Goal: Navigation & Orientation: Find specific page/section

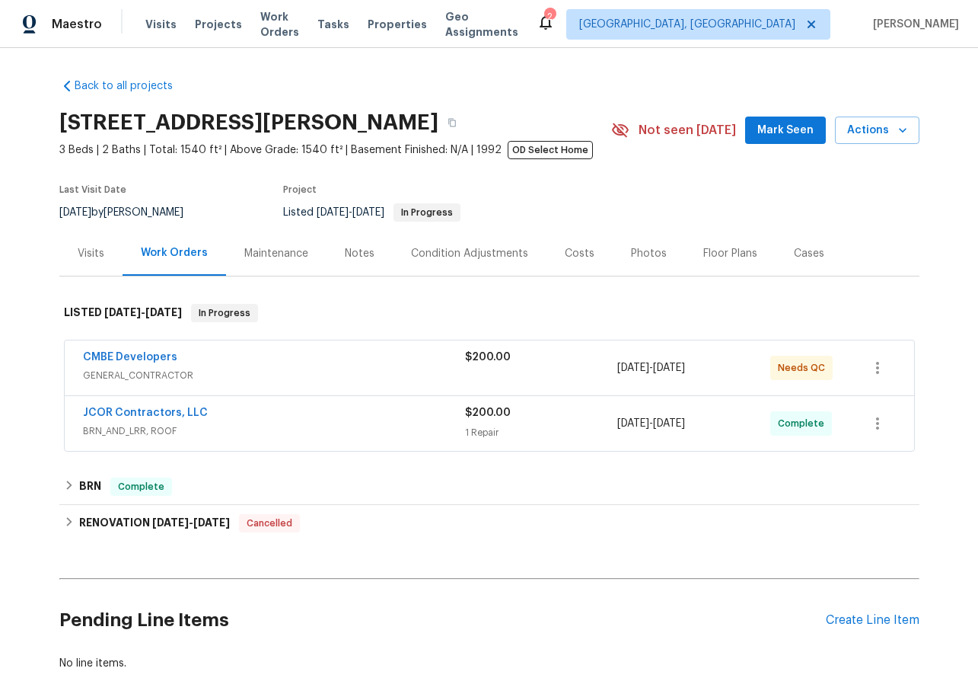
scroll to position [94, 0]
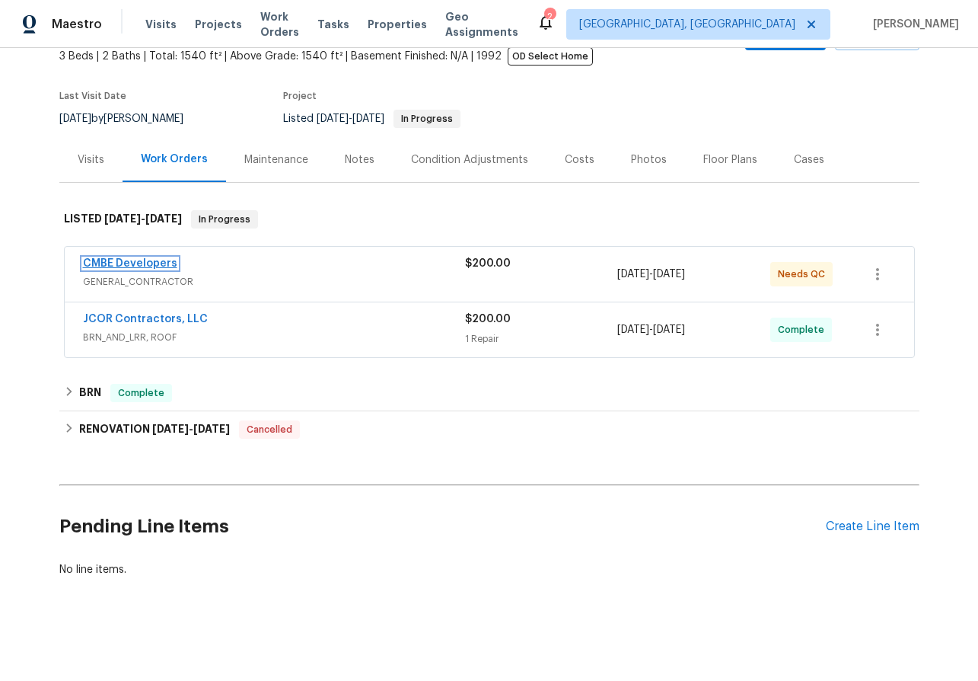
click at [123, 260] on link "CMBE Developers" at bounding box center [130, 263] width 94 height 11
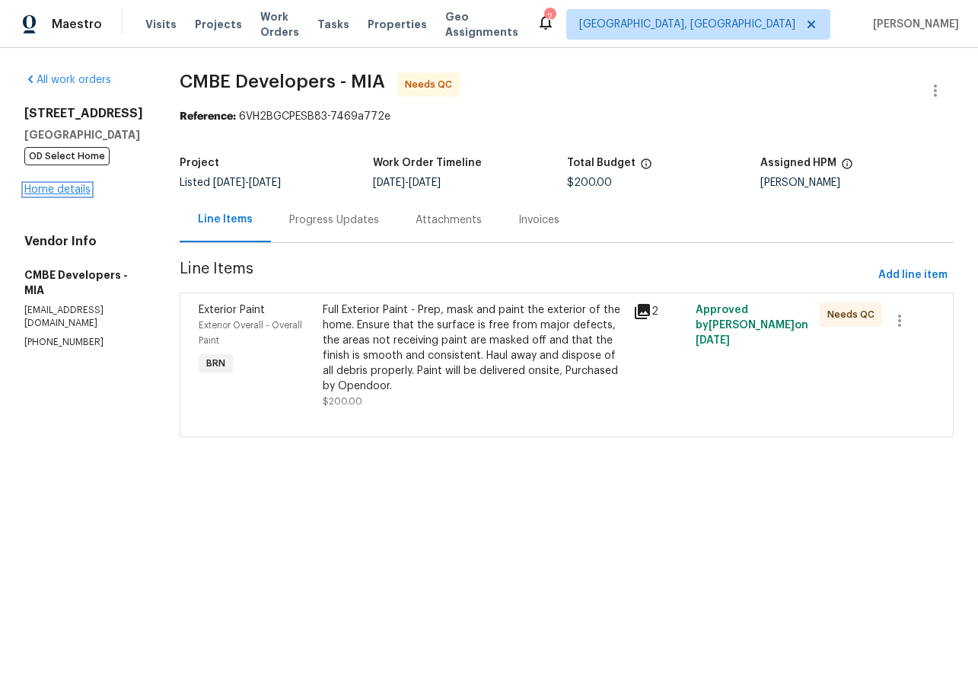
click at [69, 195] on link "Home details" at bounding box center [57, 189] width 66 height 11
